Goal: Information Seeking & Learning: Find specific fact

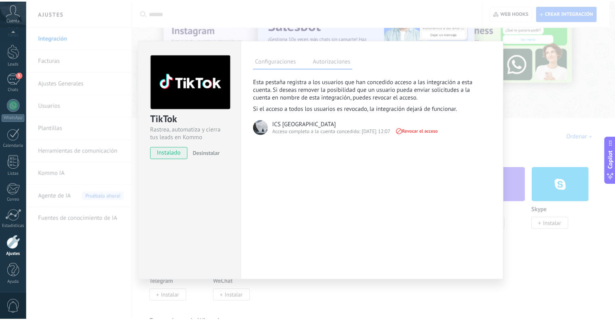
scroll to position [16, 0]
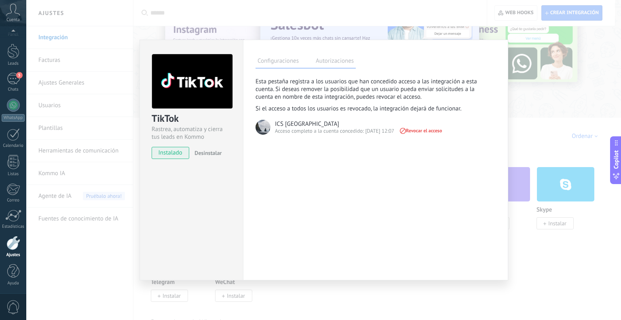
click at [435, 139] on div "TikTok Rastrea, automatiza y cierra tus leads en Kommo instalado Desinstalar Co…" at bounding box center [323, 160] width 595 height 320
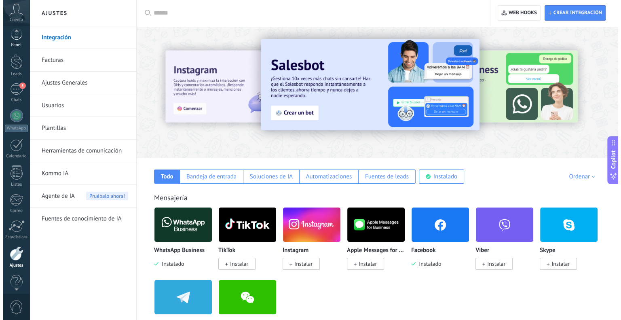
scroll to position [0, 0]
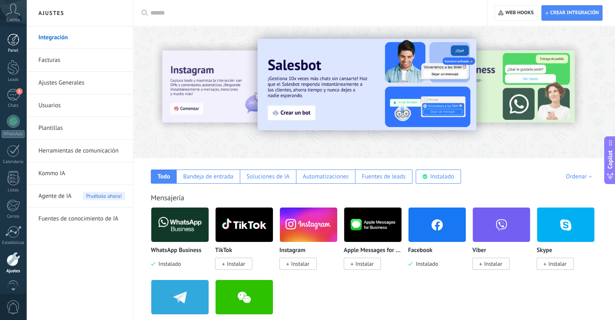
click at [10, 36] on div at bounding box center [13, 40] width 12 height 12
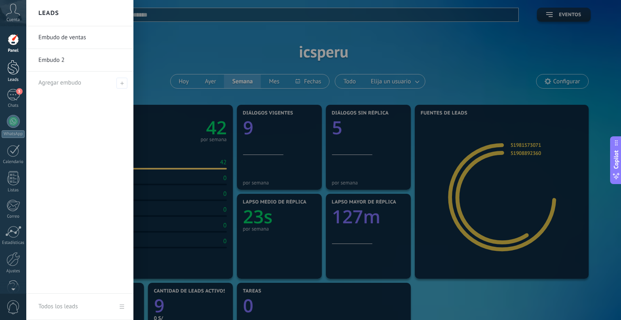
click at [16, 70] on div at bounding box center [13, 67] width 12 height 15
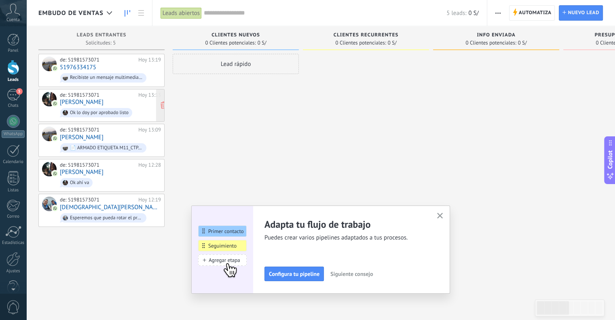
click at [86, 102] on div "de: 51981573071 [DATE] 13:13 [PERSON_NAME] lo doy por aprobado listo" at bounding box center [110, 105] width 101 height 27
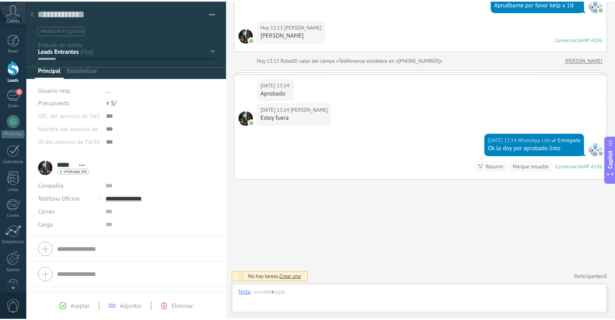
scroll to position [12, 0]
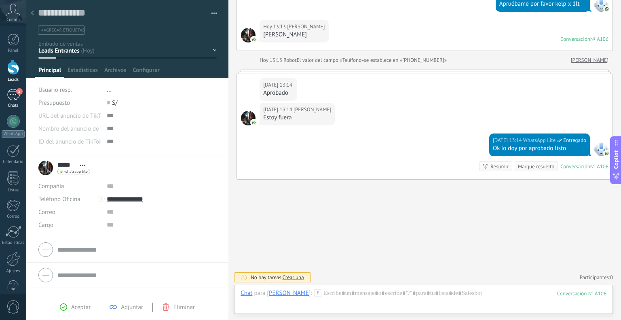
click at [15, 98] on div "5" at bounding box center [13, 95] width 13 height 12
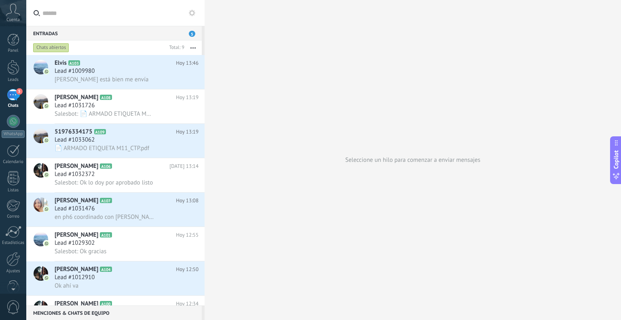
click at [61, 15] on input "text" at bounding box center [120, 13] width 156 height 26
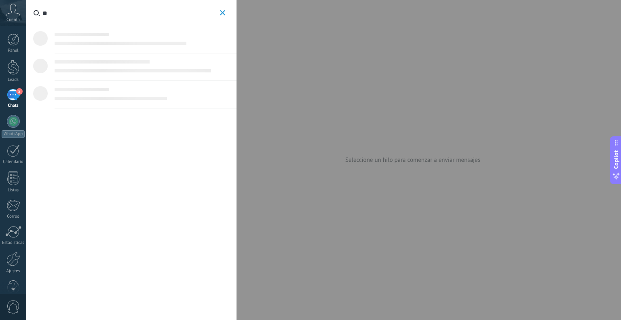
type input "*"
type input "*********"
click at [176, 89] on div "No se encontraron resultados para esta búsqueda." at bounding box center [131, 160] width 210 height 320
click at [13, 66] on div at bounding box center [13, 67] width 12 height 15
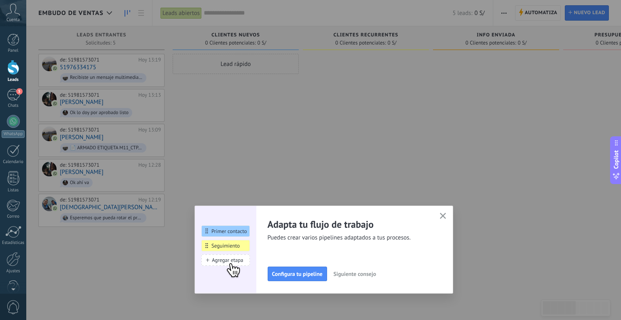
click at [435, 216] on icon "button" at bounding box center [443, 216] width 6 height 6
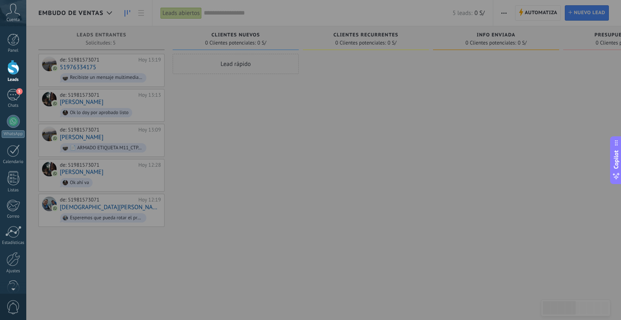
click at [215, 15] on div at bounding box center [310, 160] width 621 height 320
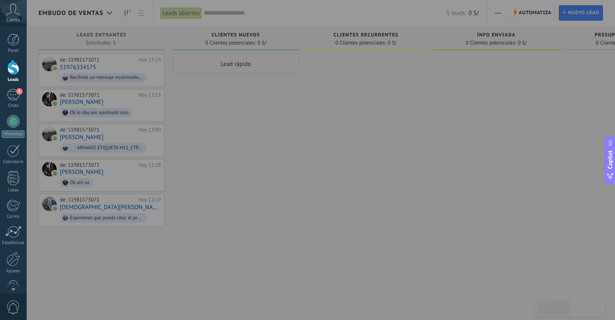
click at [222, 13] on div at bounding box center [307, 160] width 615 height 320
click at [222, 12] on div at bounding box center [307, 160] width 615 height 320
click at [177, 12] on div at bounding box center [307, 160] width 615 height 320
click at [235, 117] on div at bounding box center [307, 160] width 615 height 320
click at [194, 22] on div at bounding box center [307, 160] width 615 height 320
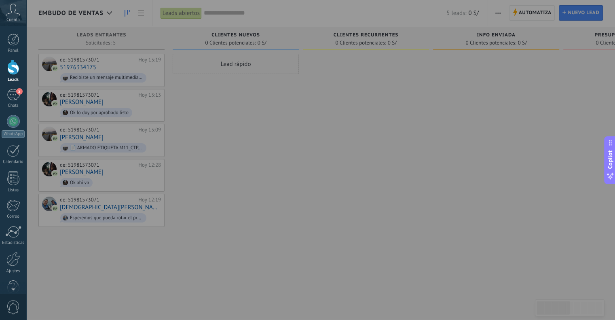
click at [188, 15] on div at bounding box center [307, 160] width 615 height 320
drag, startPoint x: 188, startPoint y: 14, endPoint x: 187, endPoint y: 18, distance: 4.1
click at [188, 16] on div at bounding box center [307, 160] width 615 height 320
click at [224, 150] on div at bounding box center [307, 160] width 615 height 320
click at [68, 10] on div at bounding box center [307, 160] width 615 height 320
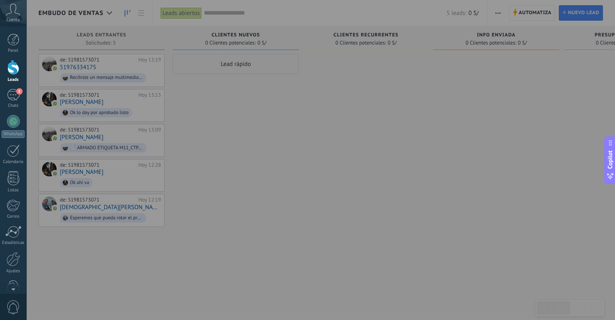
drag, startPoint x: 229, startPoint y: 139, endPoint x: 215, endPoint y: 143, distance: 14.8
click at [225, 140] on div at bounding box center [307, 160] width 615 height 320
click at [77, 263] on div at bounding box center [307, 160] width 615 height 320
click at [290, 193] on div at bounding box center [307, 160] width 615 height 320
click at [342, 149] on div at bounding box center [307, 160] width 615 height 320
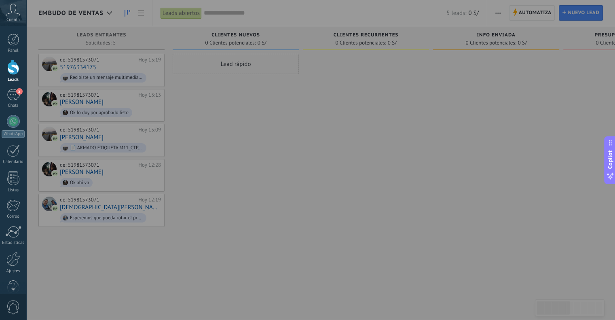
click at [364, 43] on div at bounding box center [307, 160] width 615 height 320
click at [406, 19] on div at bounding box center [307, 160] width 615 height 320
click at [11, 12] on icon at bounding box center [13, 10] width 14 height 12
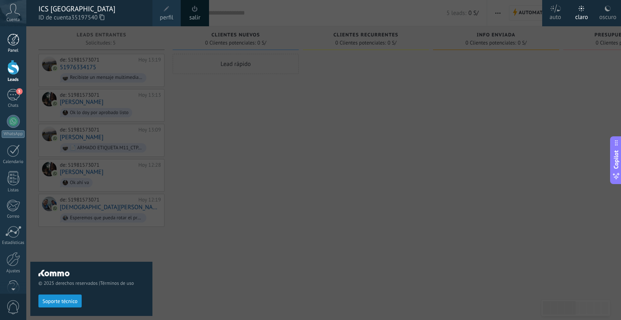
click at [10, 43] on div at bounding box center [13, 40] width 12 height 12
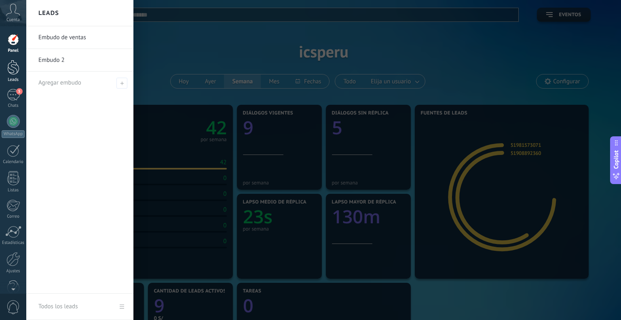
click at [13, 65] on div at bounding box center [13, 67] width 12 height 15
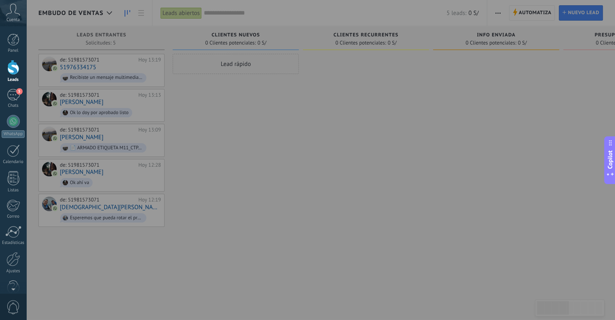
drag, startPoint x: 394, startPoint y: 14, endPoint x: 388, endPoint y: 13, distance: 5.7
click at [393, 14] on div at bounding box center [307, 160] width 615 height 320
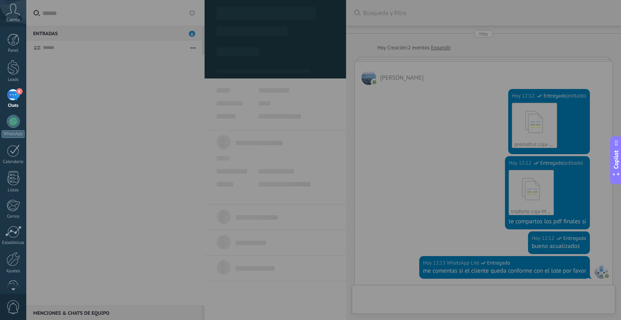
type textarea "**********"
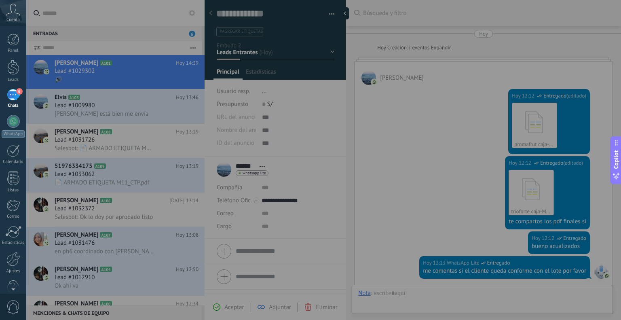
scroll to position [283, 0]
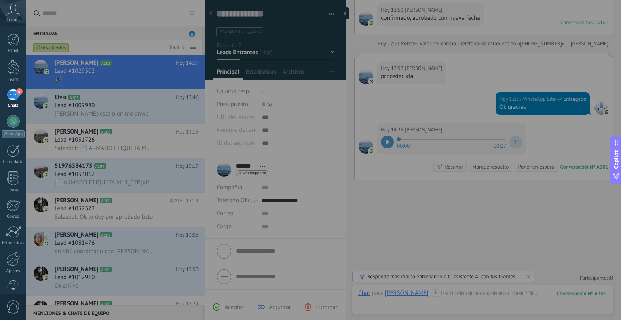
click at [96, 72] on div at bounding box center [310, 160] width 621 height 320
click at [388, 143] on div at bounding box center [310, 160] width 621 height 320
click at [387, 142] on div at bounding box center [310, 160] width 621 height 320
click at [414, 205] on div at bounding box center [310, 160] width 621 height 320
drag, startPoint x: 416, startPoint y: 210, endPoint x: 400, endPoint y: 213, distance: 16.1
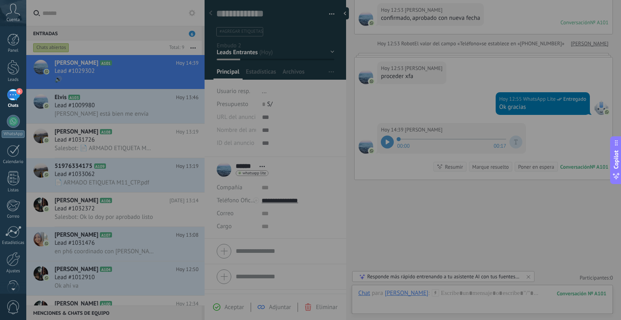
click at [416, 211] on div at bounding box center [310, 160] width 621 height 320
drag, startPoint x: 396, startPoint y: 215, endPoint x: 360, endPoint y: 216, distance: 36.4
click at [393, 216] on div at bounding box center [310, 160] width 621 height 320
drag, startPoint x: 344, startPoint y: 216, endPoint x: 330, endPoint y: 214, distance: 15.0
click at [330, 214] on div at bounding box center [310, 160] width 621 height 320
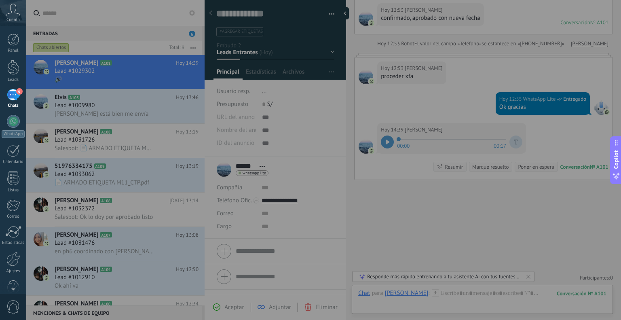
click at [321, 212] on div at bounding box center [310, 160] width 621 height 320
click at [306, 202] on div at bounding box center [310, 160] width 621 height 320
click at [383, 139] on div at bounding box center [310, 160] width 621 height 320
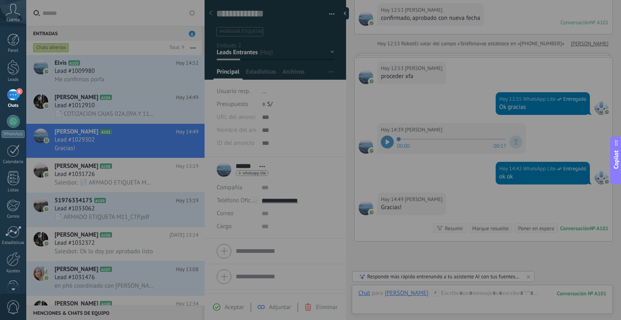
scroll to position [327, 0]
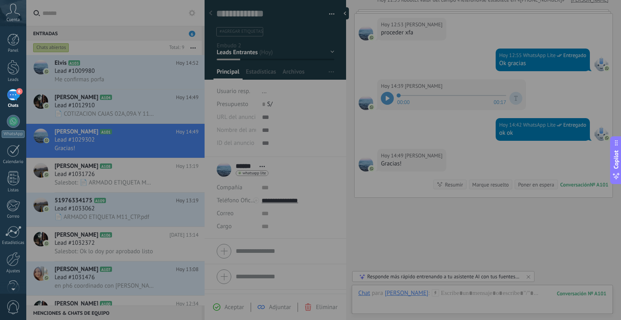
click at [104, 71] on div at bounding box center [310, 160] width 621 height 320
